Goal: Communication & Community: Participate in discussion

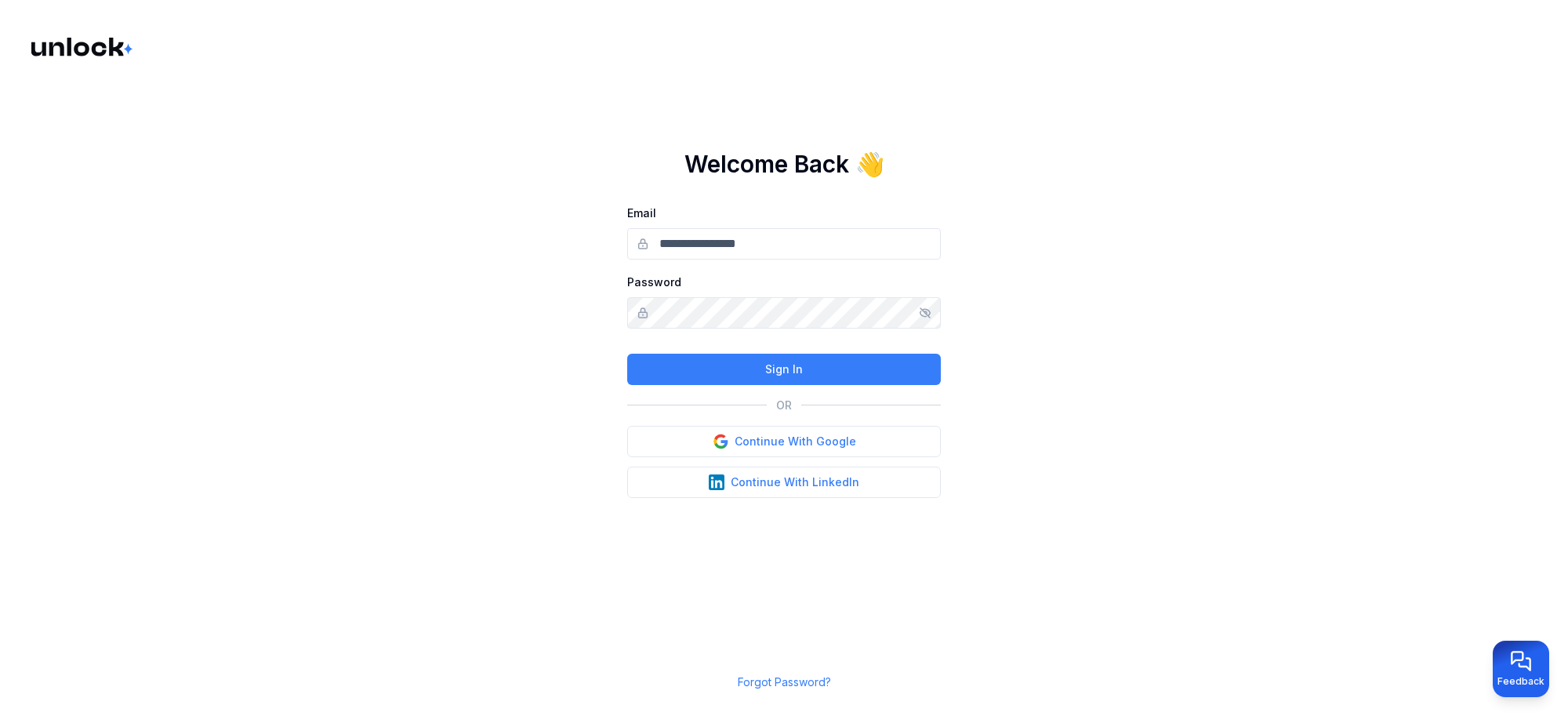
type input "**********"
click at [762, 439] on button "Continue With Google" at bounding box center [784, 441] width 314 height 32
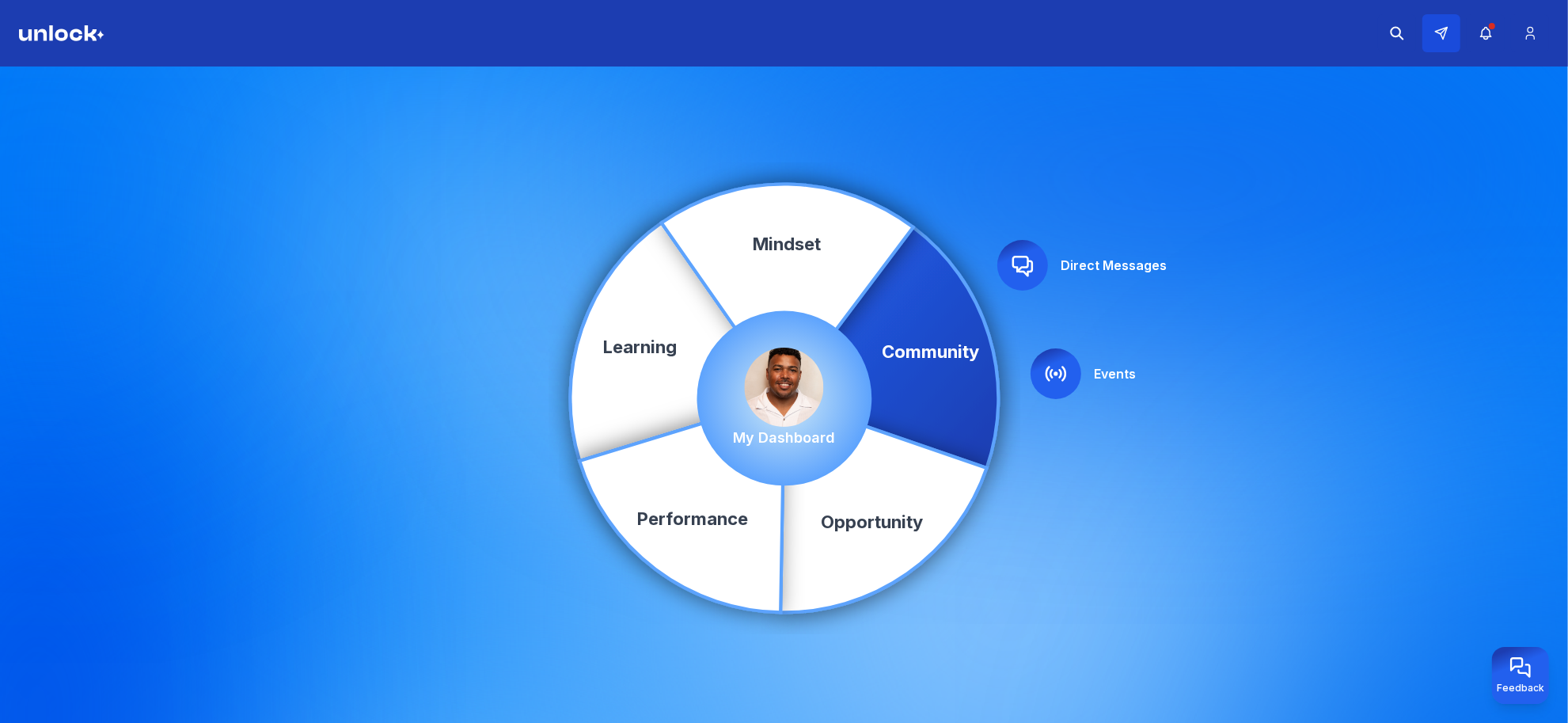
click at [1442, 39] on icon at bounding box center [1442, 34] width 12 height 12
click at [940, 294] on icon at bounding box center [890, 346] width 214 height 240
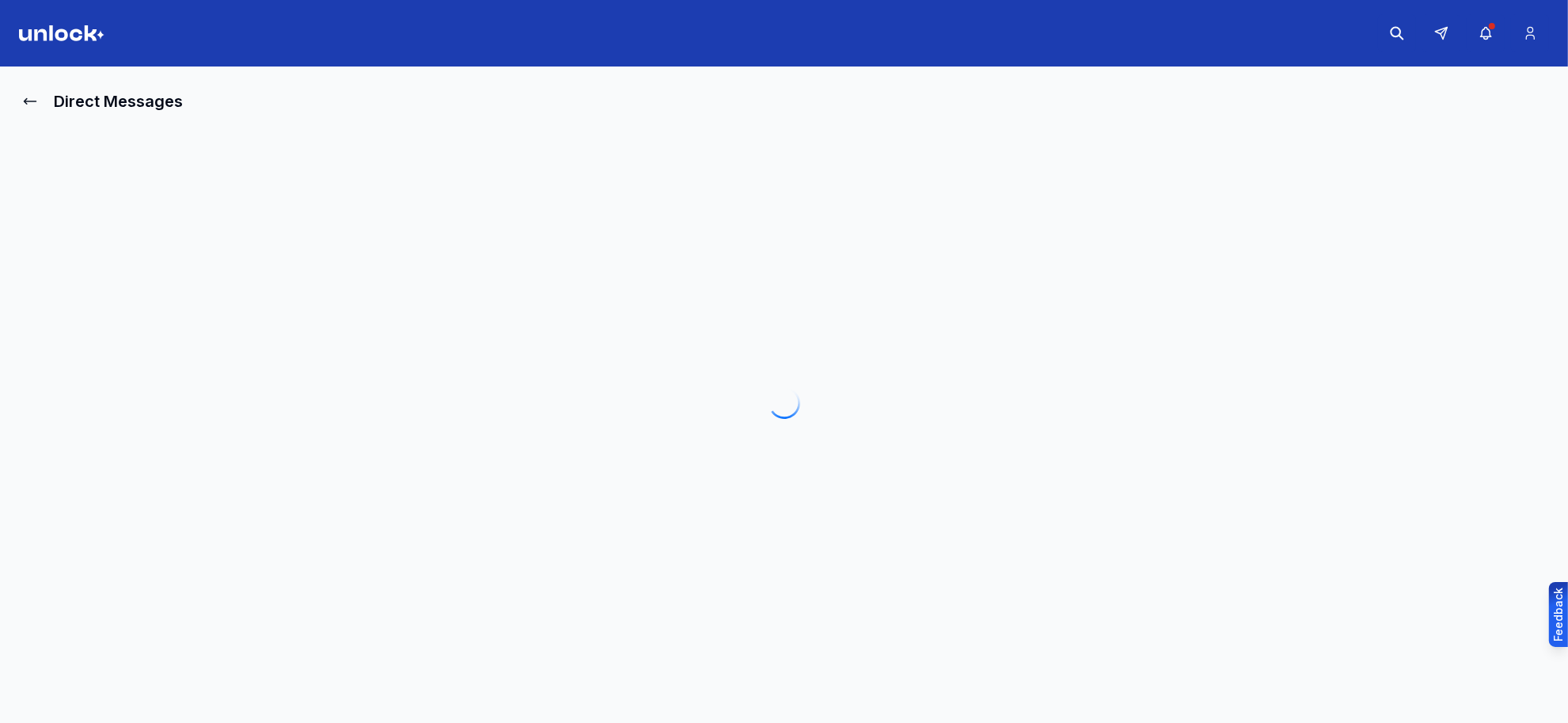
click at [1022, 269] on div at bounding box center [784, 402] width 1529 height 571
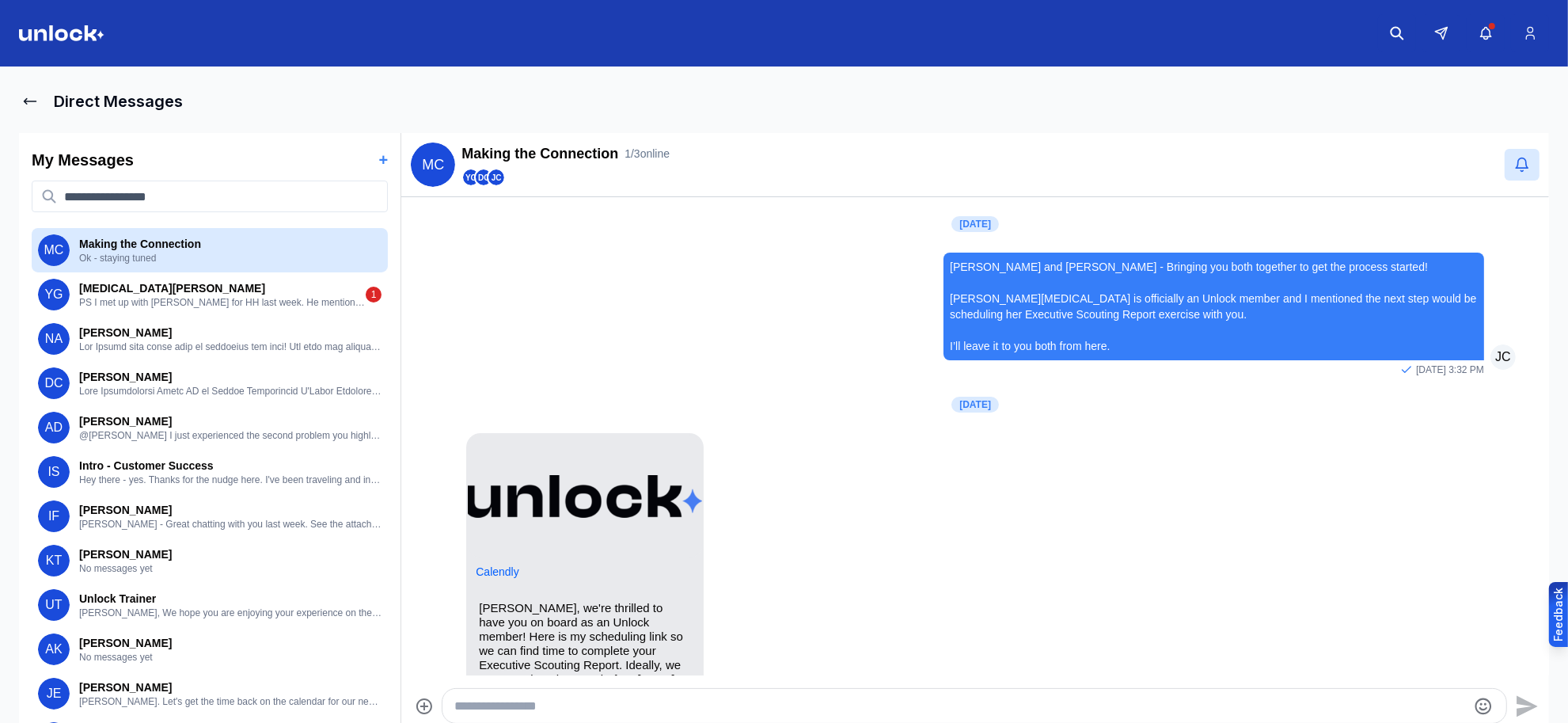
scroll to position [968, 0]
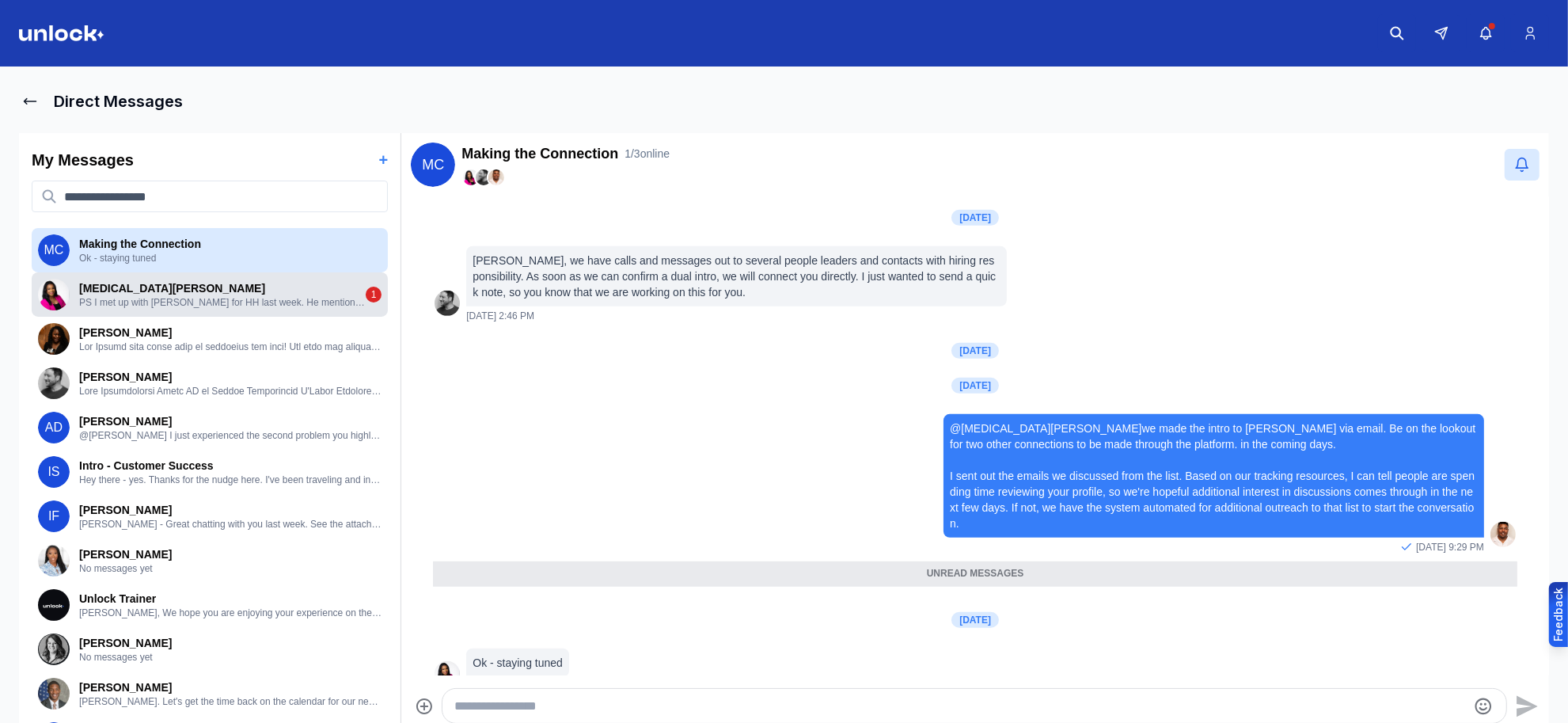
click at [298, 310] on div "Yasmin Grant PS I met up with Jarrett for HH last week. He mentioned you and sh…" at bounding box center [209, 294] width 356 height 44
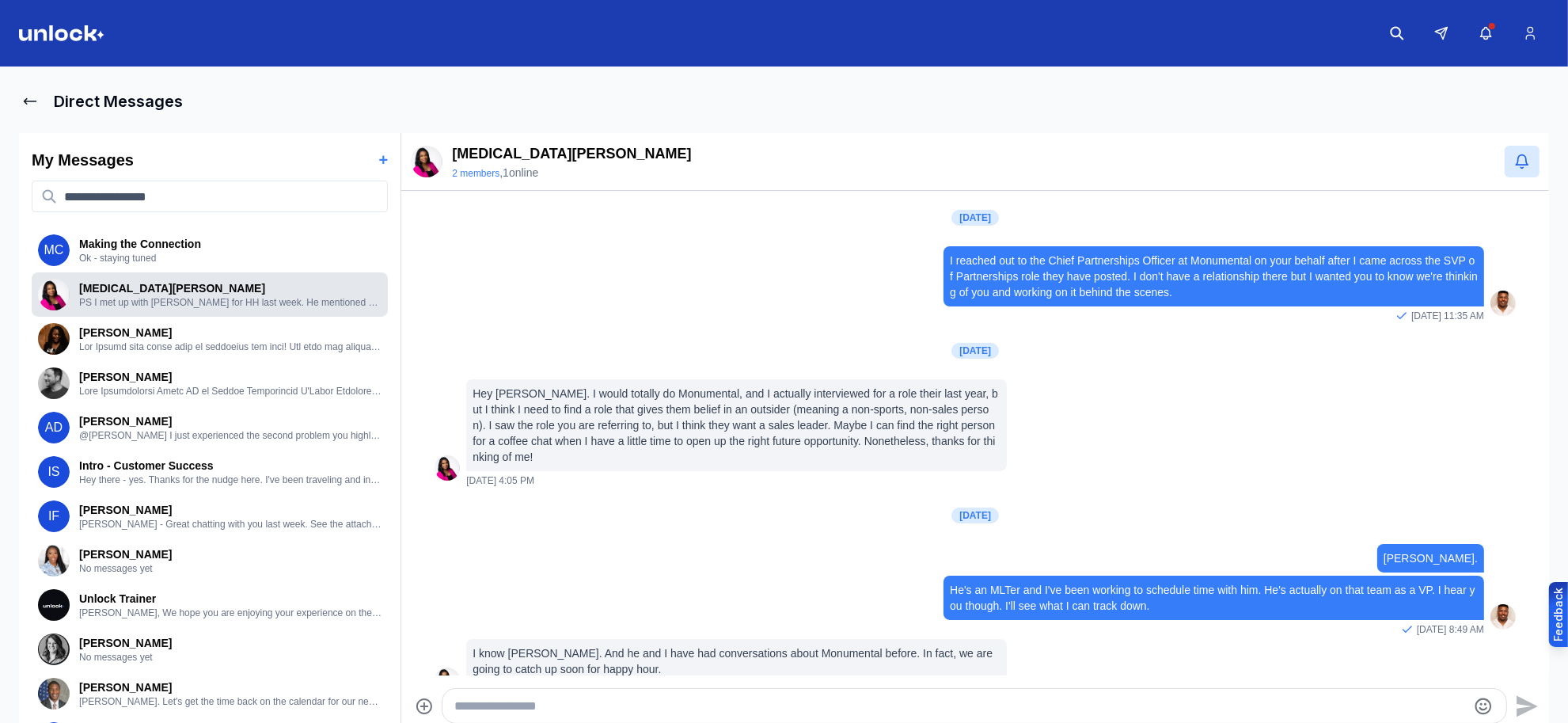
scroll to position [258, 0]
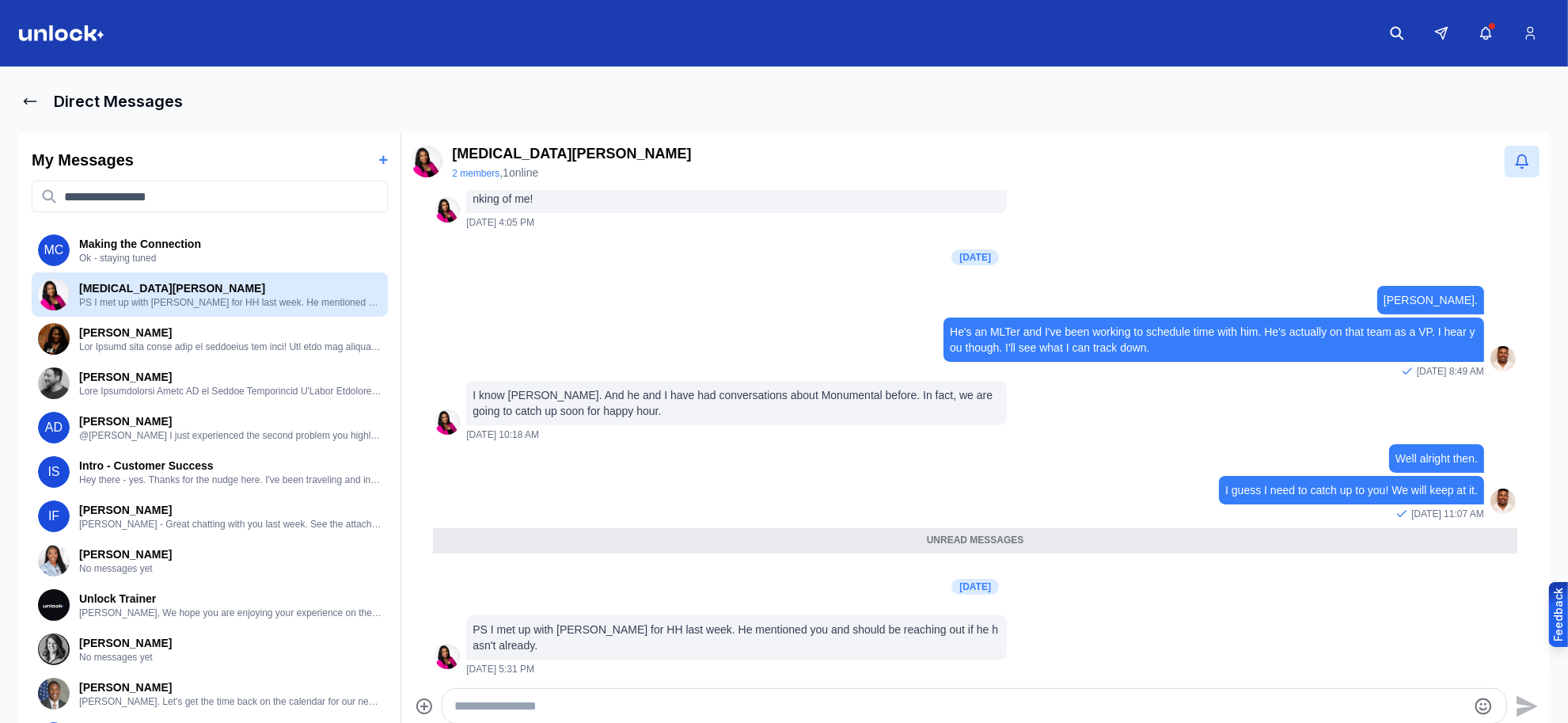
click at [524, 709] on textarea "Type your message" at bounding box center [960, 705] width 1011 height 19
type textarea "*"
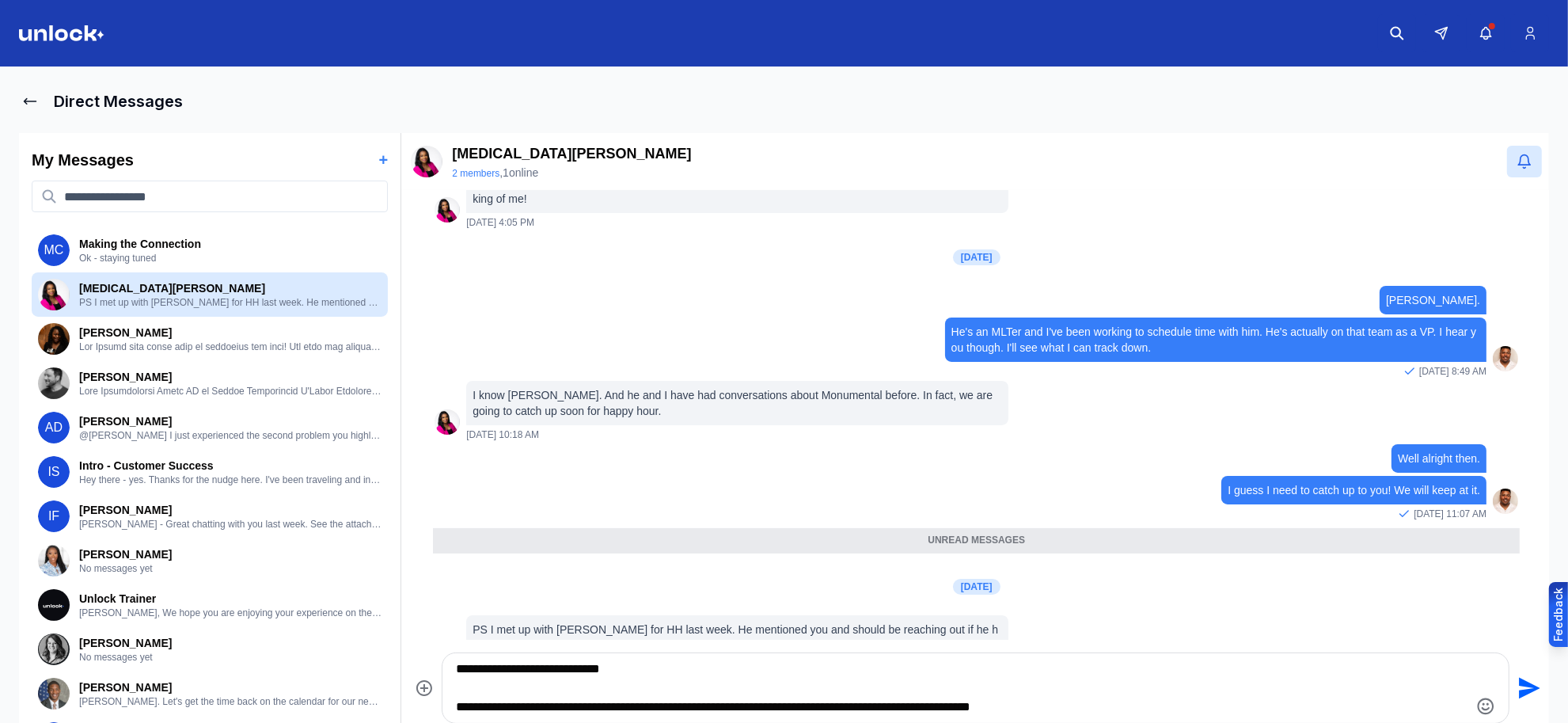
type textarea "**********"
